Goal: Transaction & Acquisition: Purchase product/service

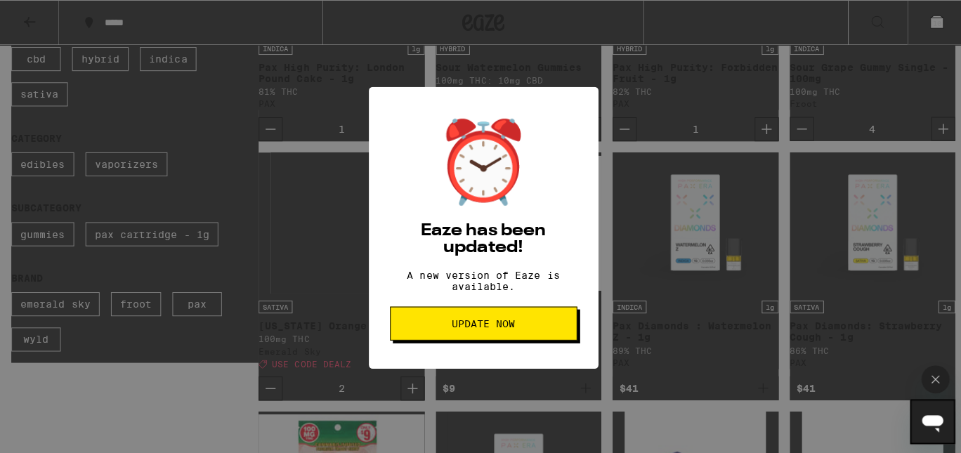
scroll to position [308, 0]
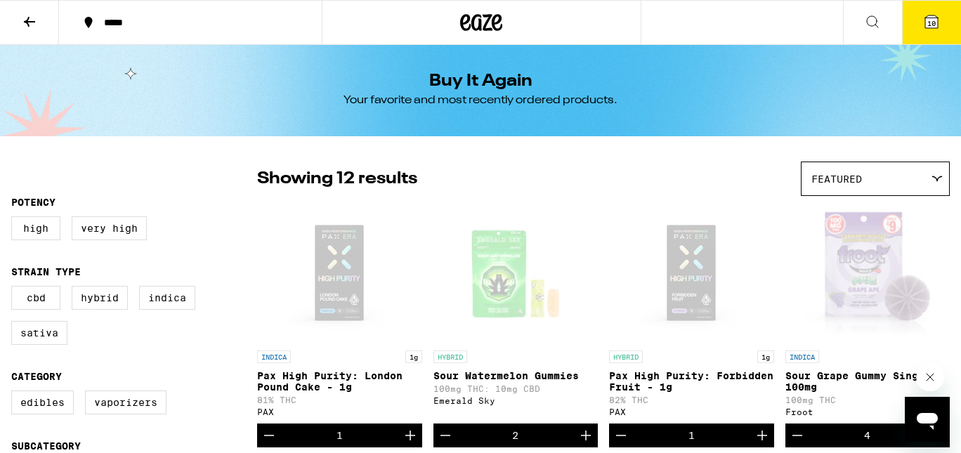
click at [928, 20] on span "10" at bounding box center [931, 23] width 8 height 8
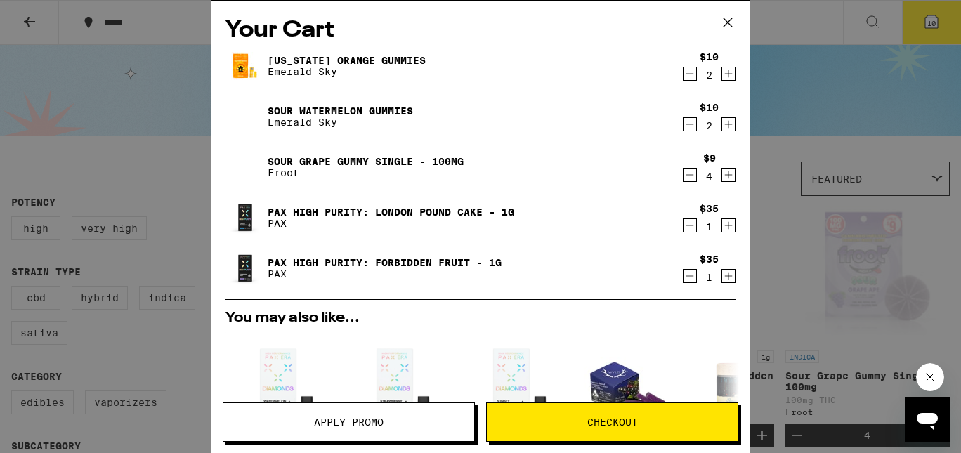
click at [729, 24] on icon at bounding box center [727, 22] width 21 height 21
